Goal: Information Seeking & Learning: Check status

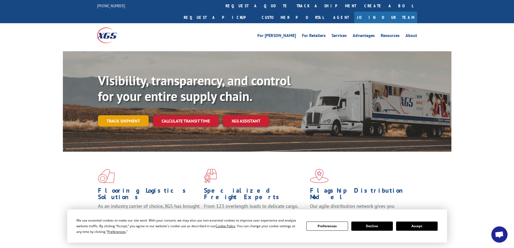
click at [122, 115] on link "Track shipment" at bounding box center [123, 120] width 51 height 11
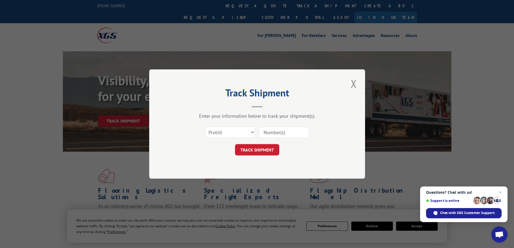
click at [272, 133] on input at bounding box center [284, 131] width 50 height 11
type input "2824687"
click button "TRACK SHIPMENT" at bounding box center [257, 149] width 44 height 11
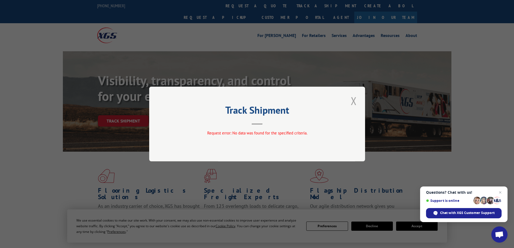
click at [354, 101] on button "Close modal" at bounding box center [353, 100] width 9 height 15
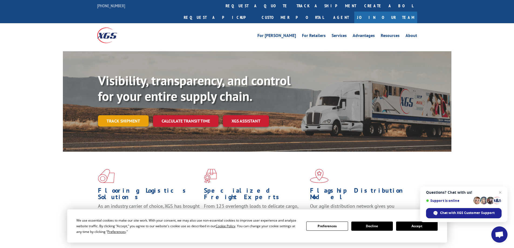
click at [122, 115] on link "Track shipment" at bounding box center [123, 120] width 51 height 11
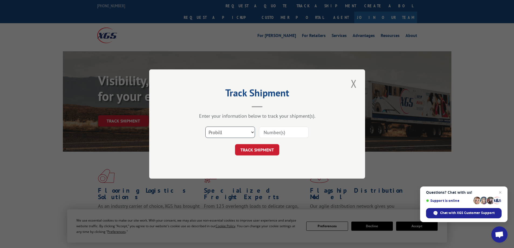
click at [253, 130] on select "Select category... Probill BOL PO" at bounding box center [230, 131] width 50 height 11
select select "po"
click at [205, 126] on select "Select category... Probill BOL PO" at bounding box center [230, 131] width 50 height 11
click at [270, 130] on input at bounding box center [284, 131] width 50 height 11
type input "AA505529"
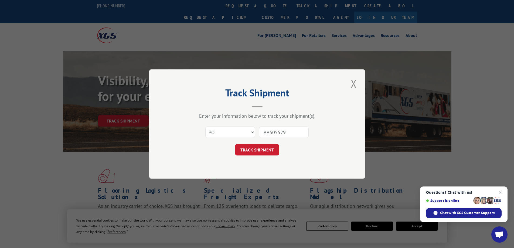
click button "TRACK SHIPMENT" at bounding box center [257, 149] width 44 height 11
